Goal: Find contact information: Find contact information

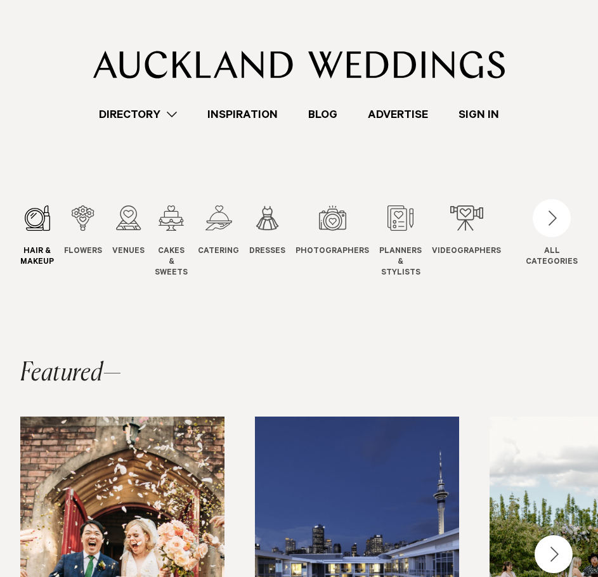
click at [22, 220] on div "1 / 12" at bounding box center [37, 218] width 34 height 25
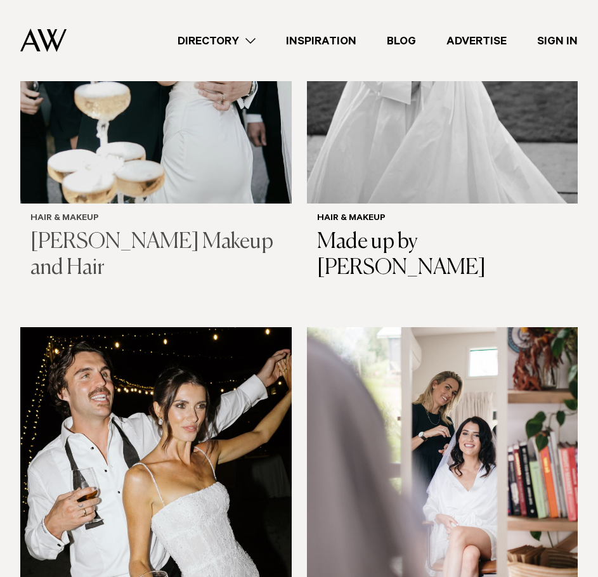
scroll to position [1713, 0]
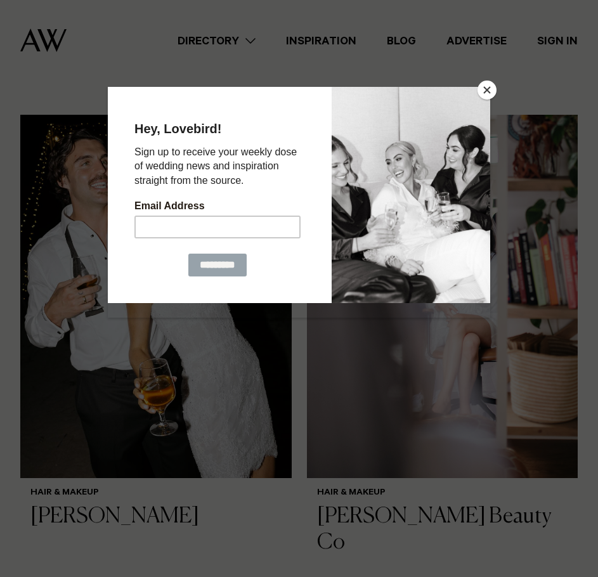
drag, startPoint x: 487, startPoint y: 90, endPoint x: 415, endPoint y: 143, distance: 89.5
click at [487, 89] on button "Close" at bounding box center [487, 90] width 19 height 19
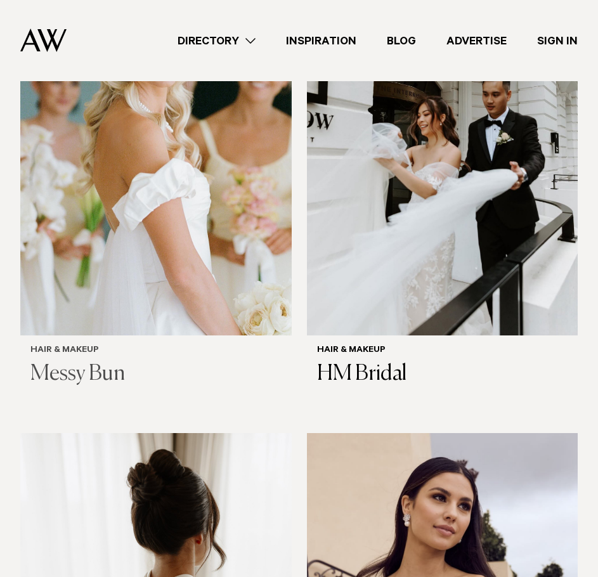
scroll to position [2792, 0]
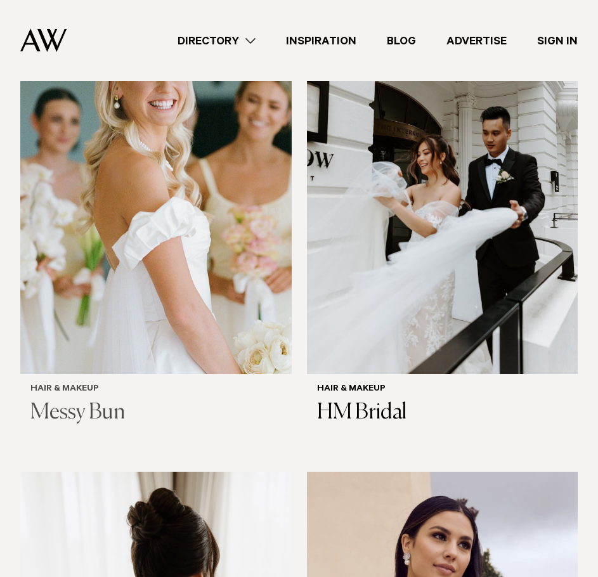
click at [202, 244] on img at bounding box center [156, 193] width 272 height 364
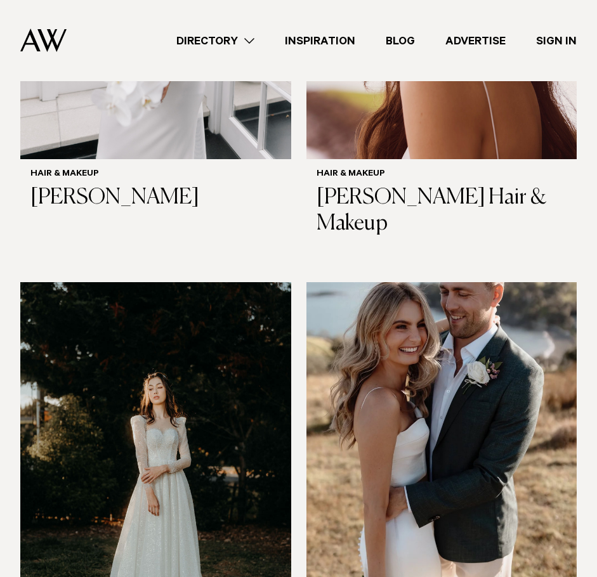
scroll to position [554, 0]
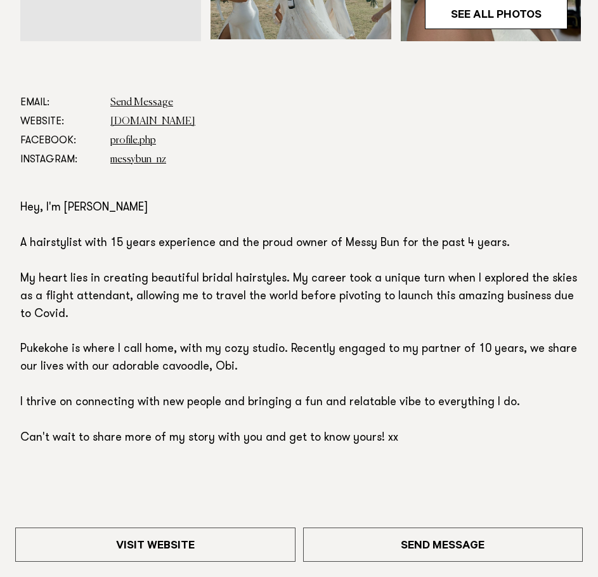
scroll to position [571, 0]
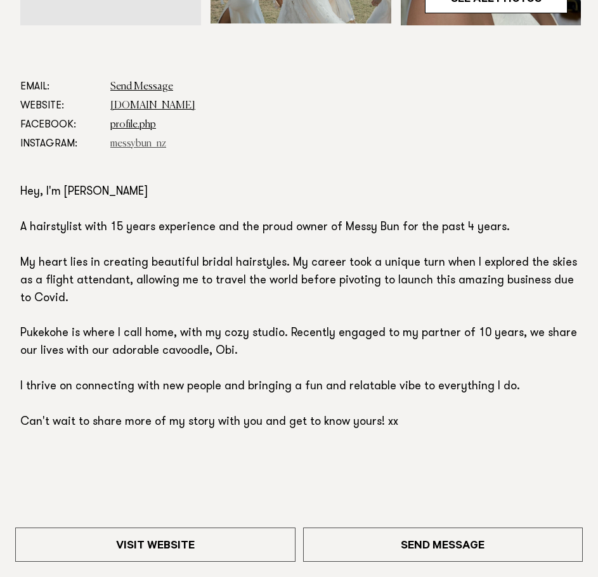
click at [149, 140] on link "messybun_nz" at bounding box center [138, 144] width 56 height 10
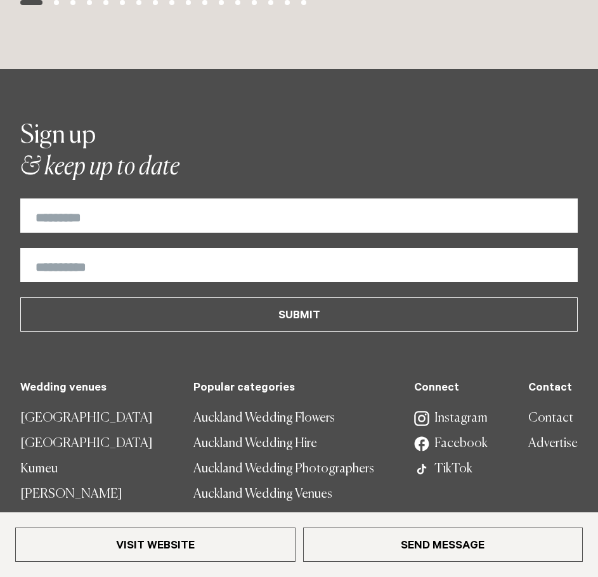
scroll to position [2278, 0]
